Goal: Information Seeking & Learning: Understand process/instructions

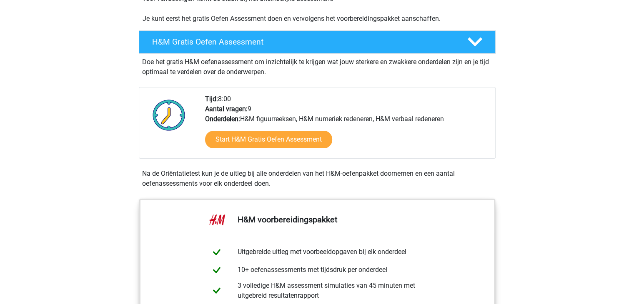
scroll to position [292, 0]
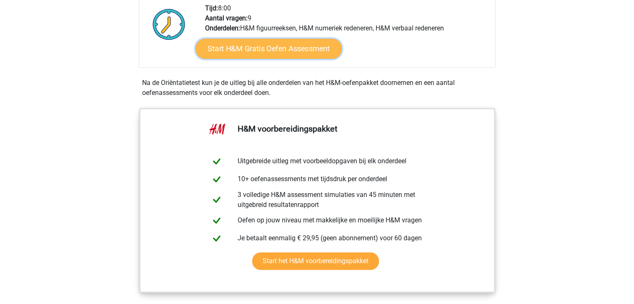
click at [263, 50] on link "Start H&M Gratis Oefen Assessment" at bounding box center [268, 49] width 146 height 20
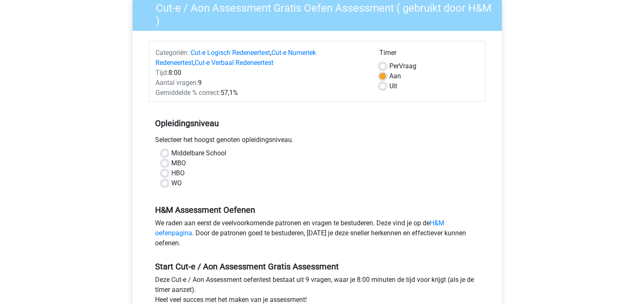
scroll to position [83, 0]
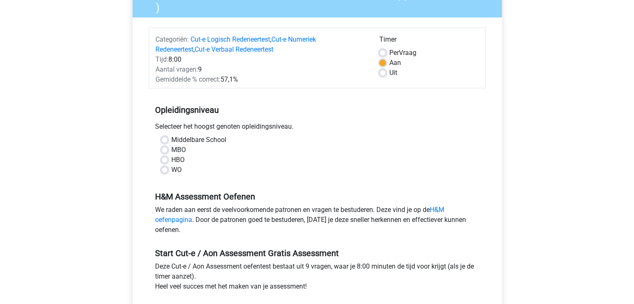
click at [175, 169] on label "WO" at bounding box center [176, 170] width 10 height 10
click at [168, 169] on input "WO" at bounding box center [164, 169] width 7 height 8
radio input "true"
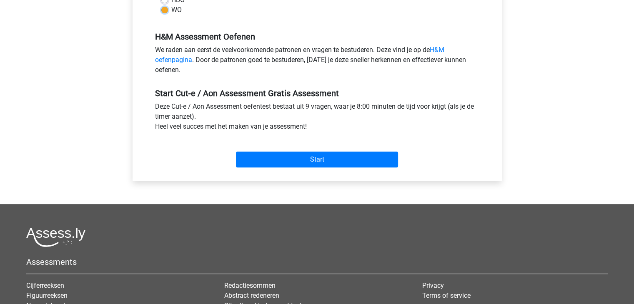
scroll to position [250, 0]
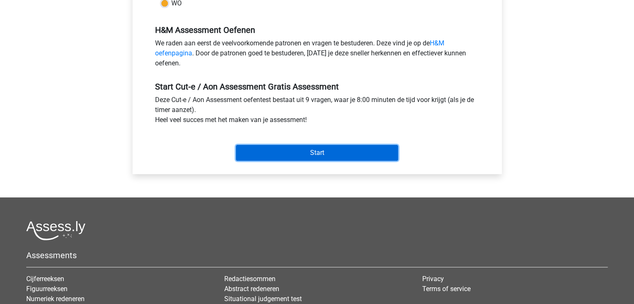
click at [268, 148] on input "Start" at bounding box center [317, 153] width 162 height 16
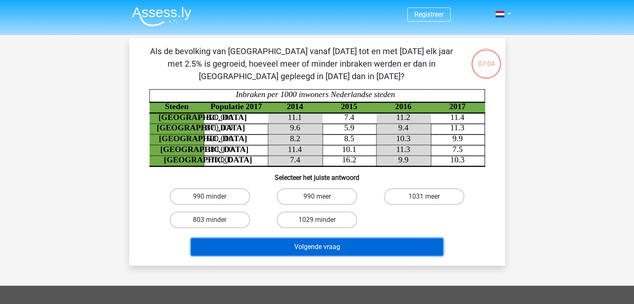
click at [354, 254] on button "Volgende vraag" at bounding box center [317, 247] width 252 height 18
click at [356, 250] on button "Volgende vraag" at bounding box center [317, 247] width 252 height 18
